Goal: Task Accomplishment & Management: Use online tool/utility

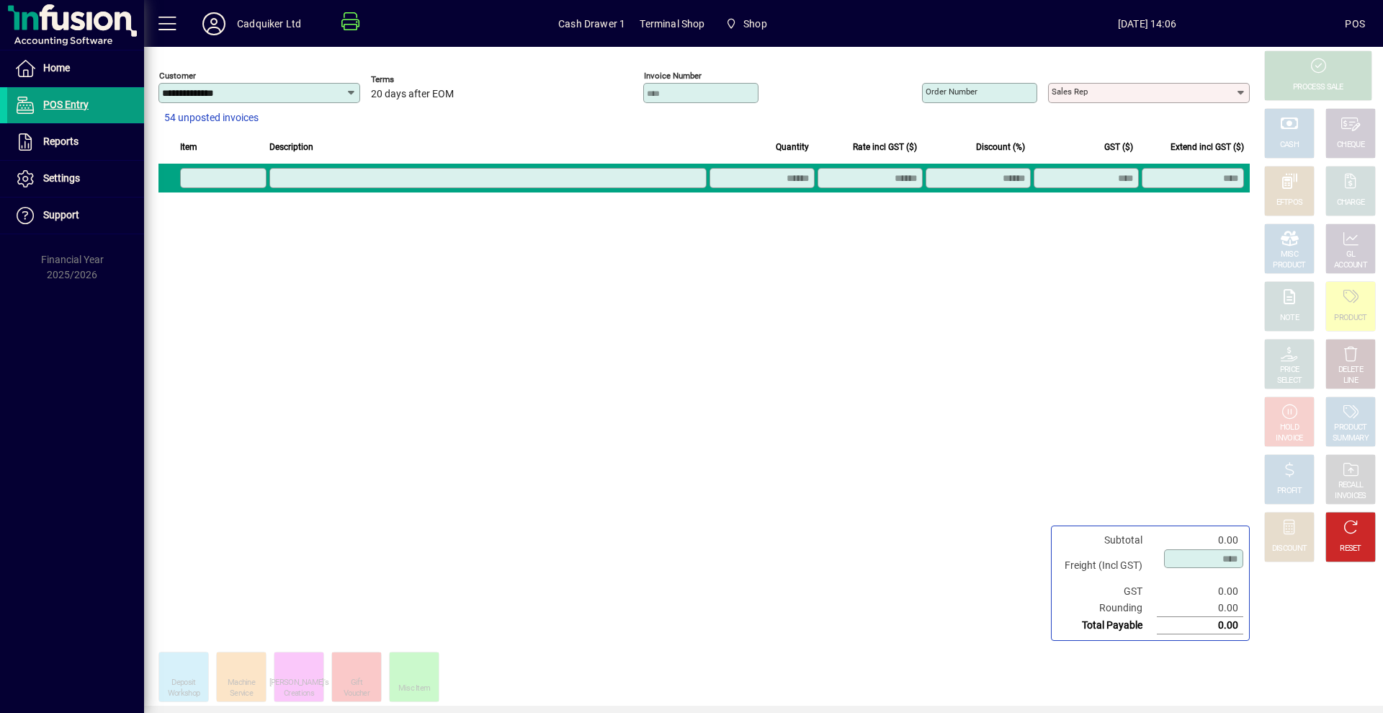
click at [1243, 94] on icon at bounding box center [1242, 93] width 12 height 12
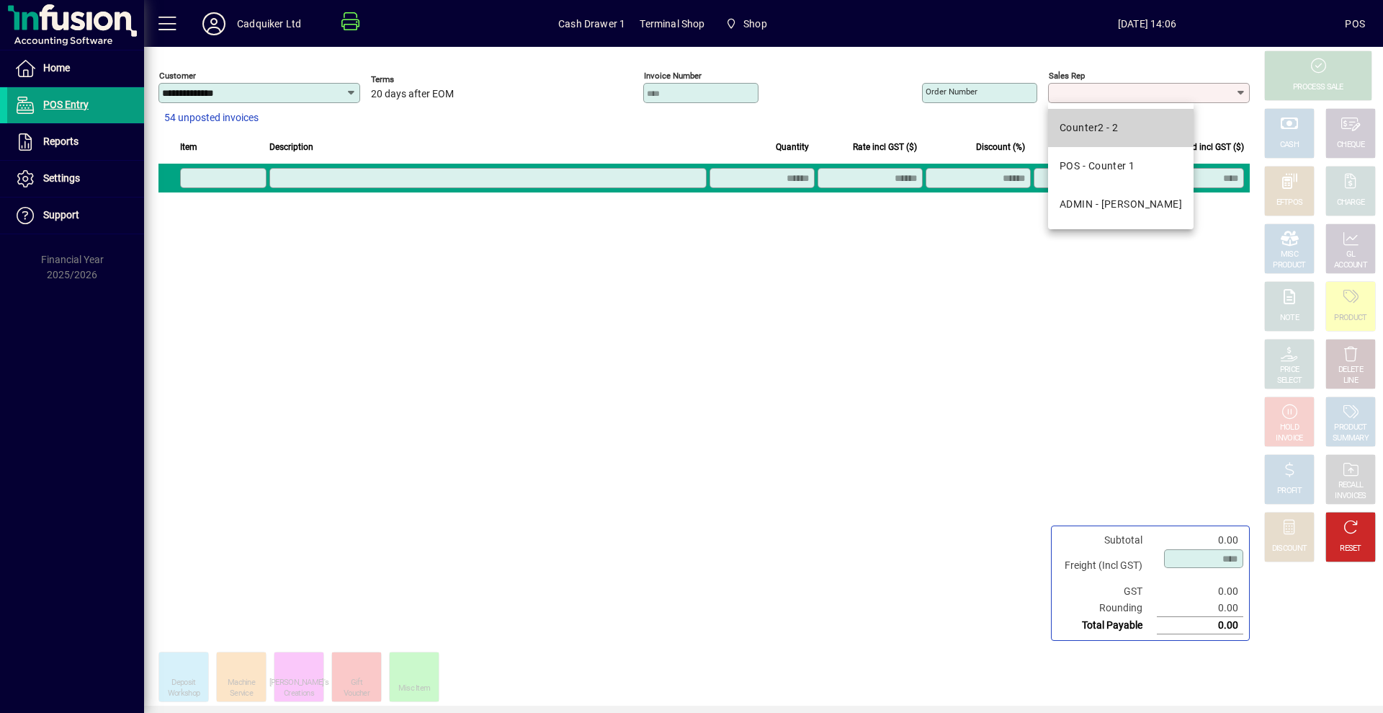
click at [1135, 134] on mat-option "Counter2 - 2" at bounding box center [1121, 128] width 146 height 38
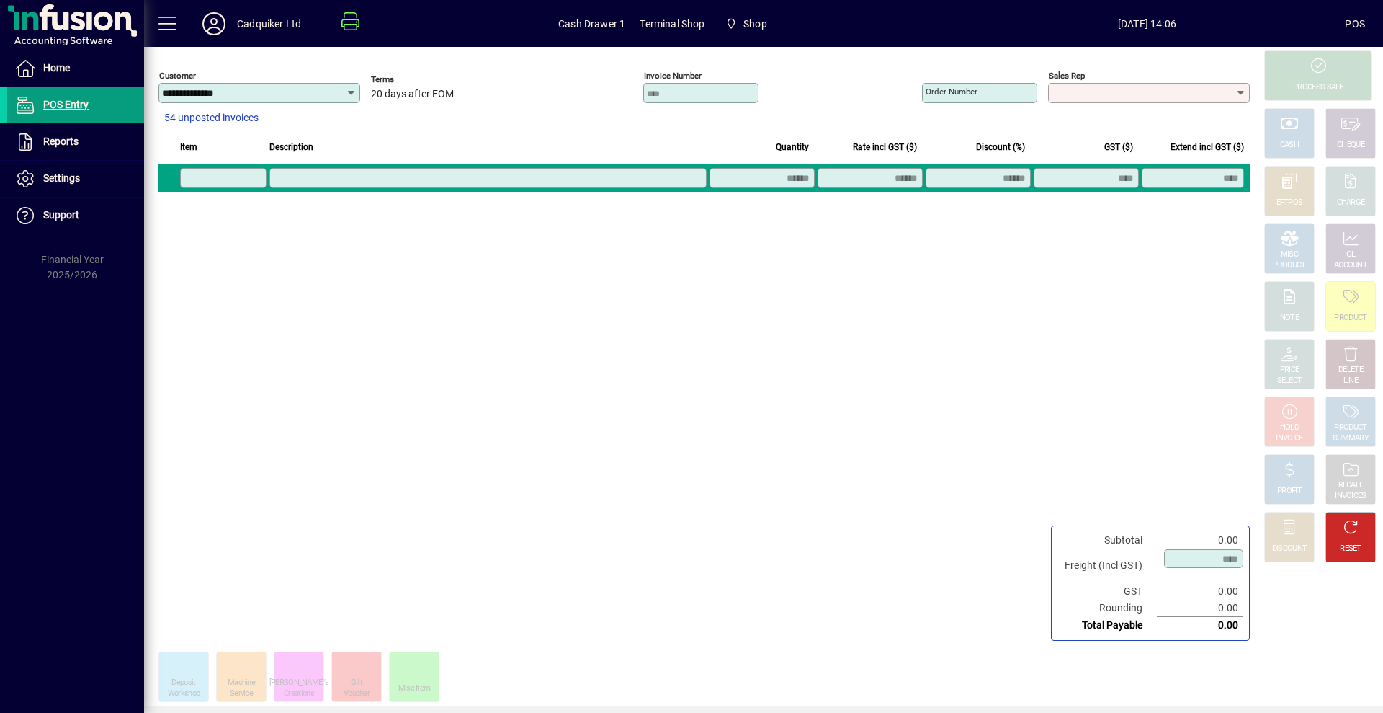
type input "**********"
